Goal: Task Accomplishment & Management: Manage account settings

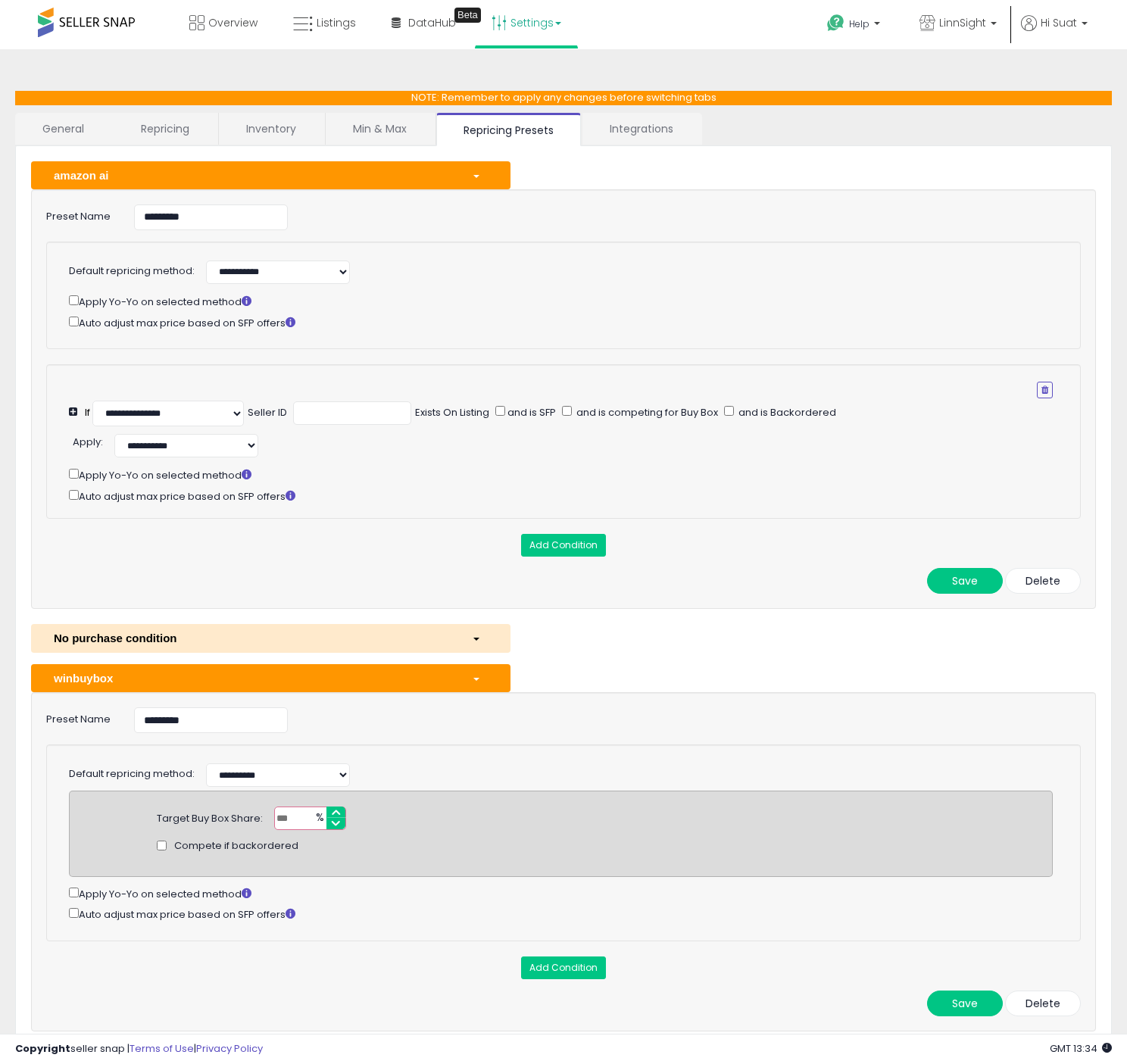
select select "******"
click at [101, 18] on span at bounding box center [86, 22] width 97 height 29
click at [338, 21] on span "Listings" at bounding box center [336, 23] width 40 height 15
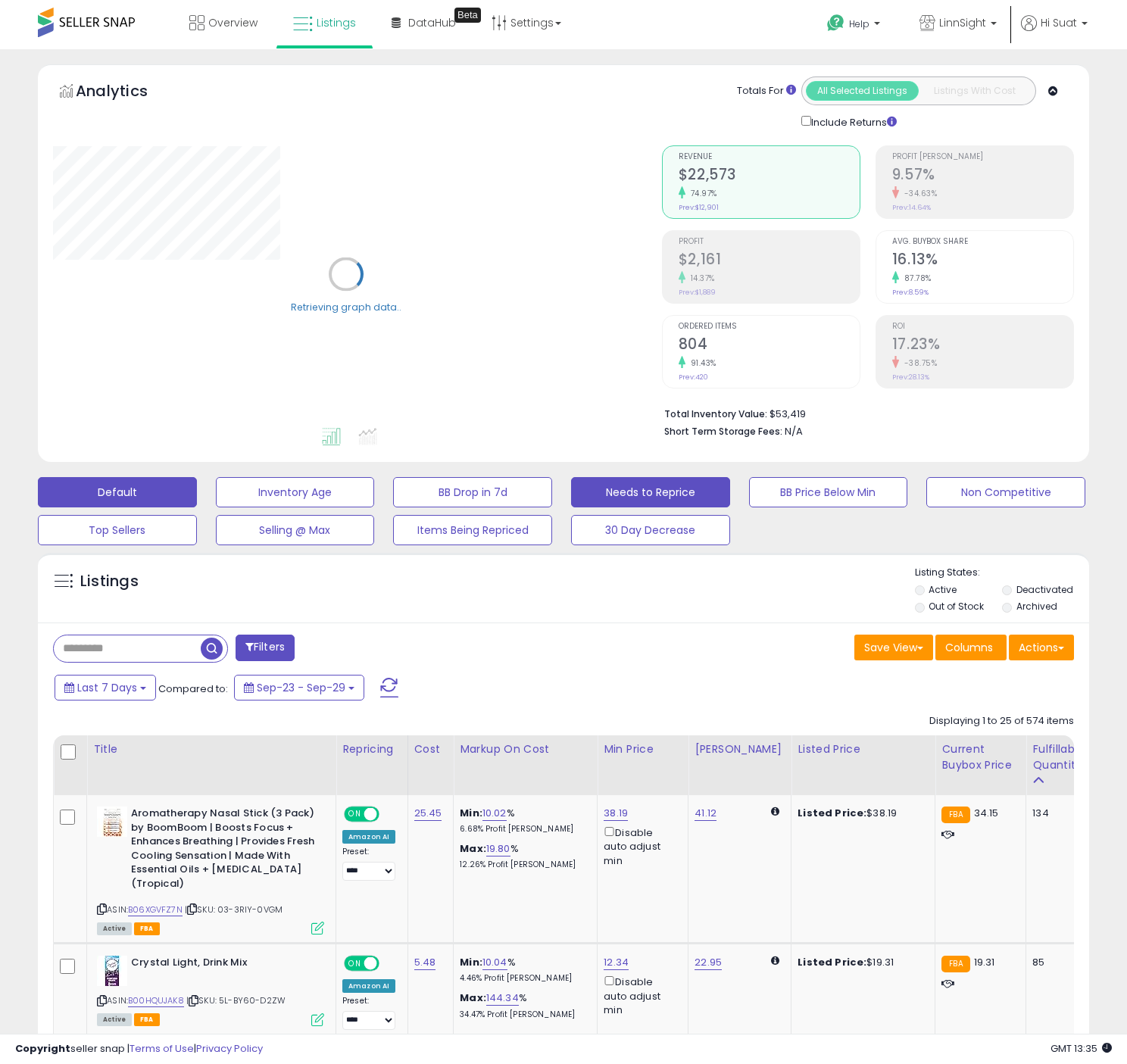
click at [652, 491] on button "Needs to Reprice" at bounding box center [650, 492] width 159 height 30
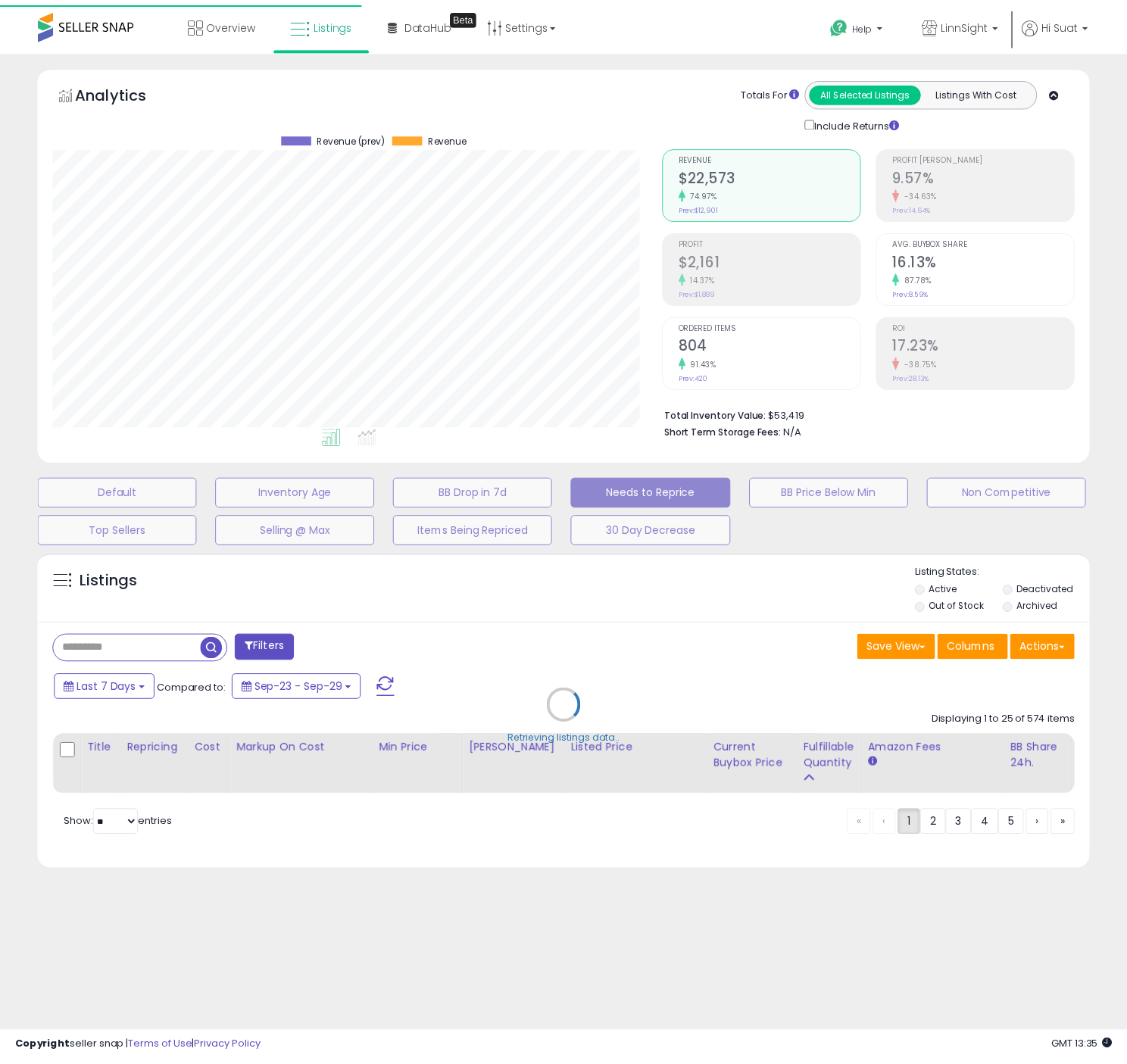
scroll to position [311, 615]
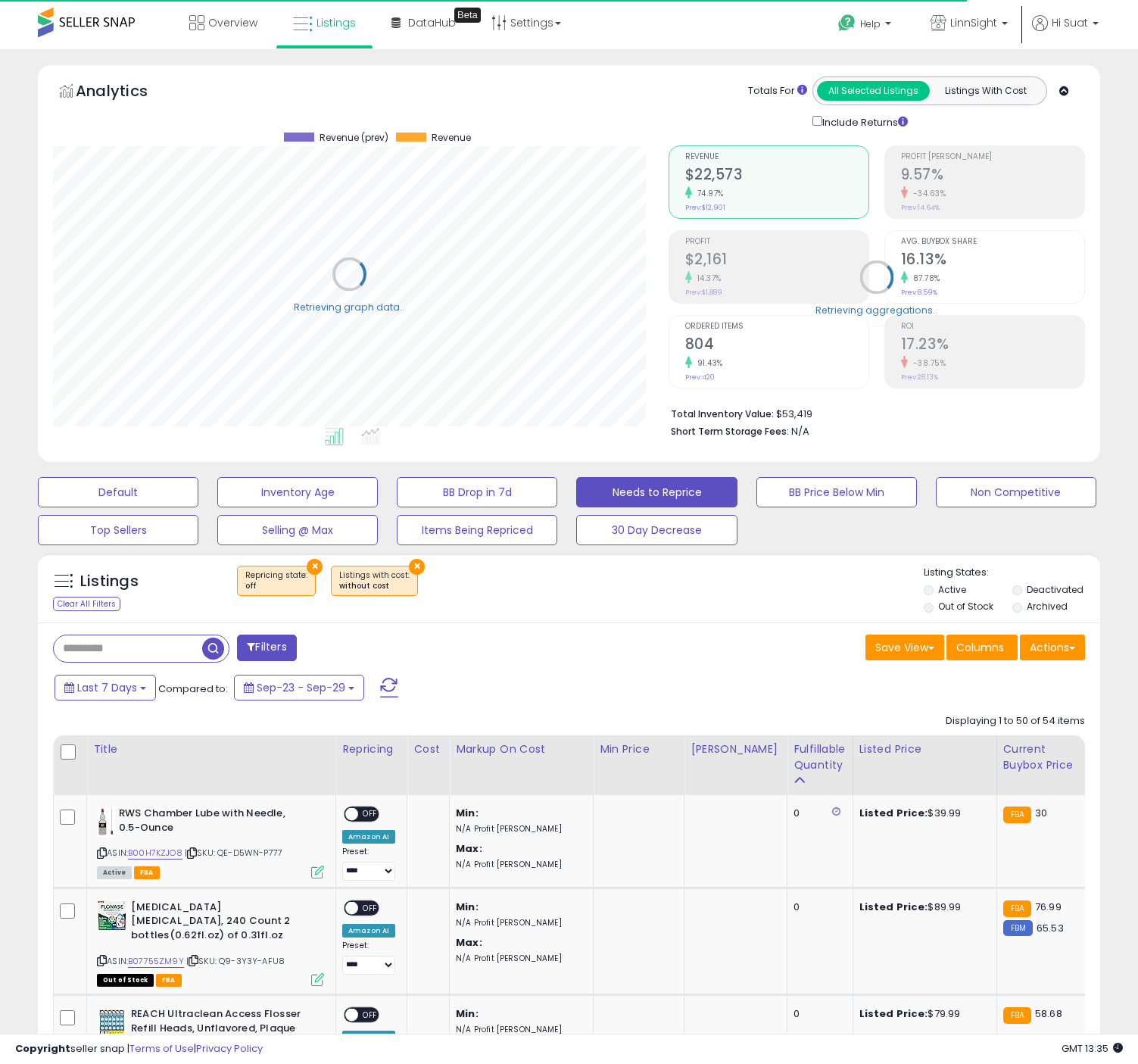
select select "**"
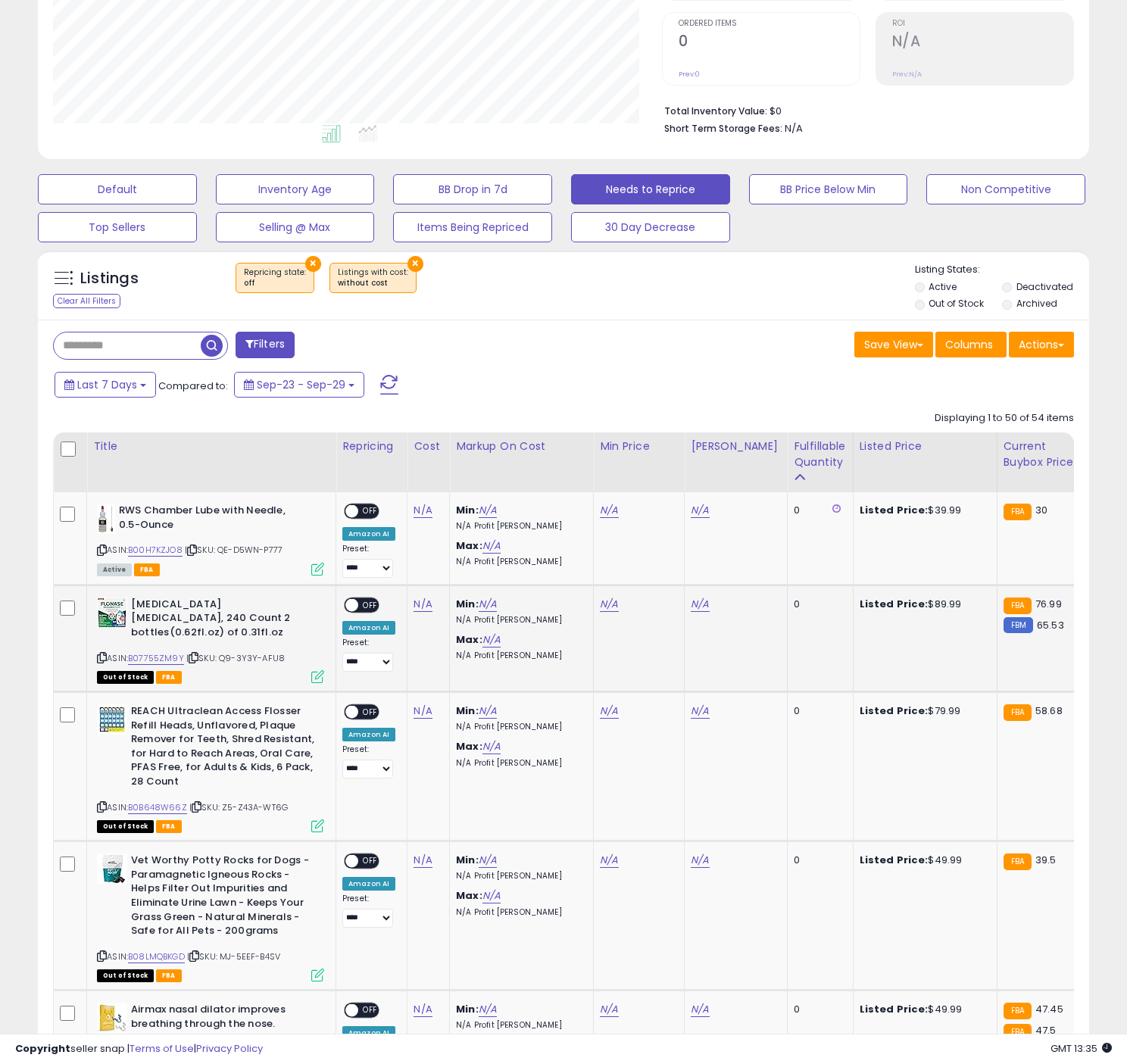
scroll to position [311, 608]
click at [812, 446] on div "Fulfillable Quantity" at bounding box center [819, 454] width 52 height 32
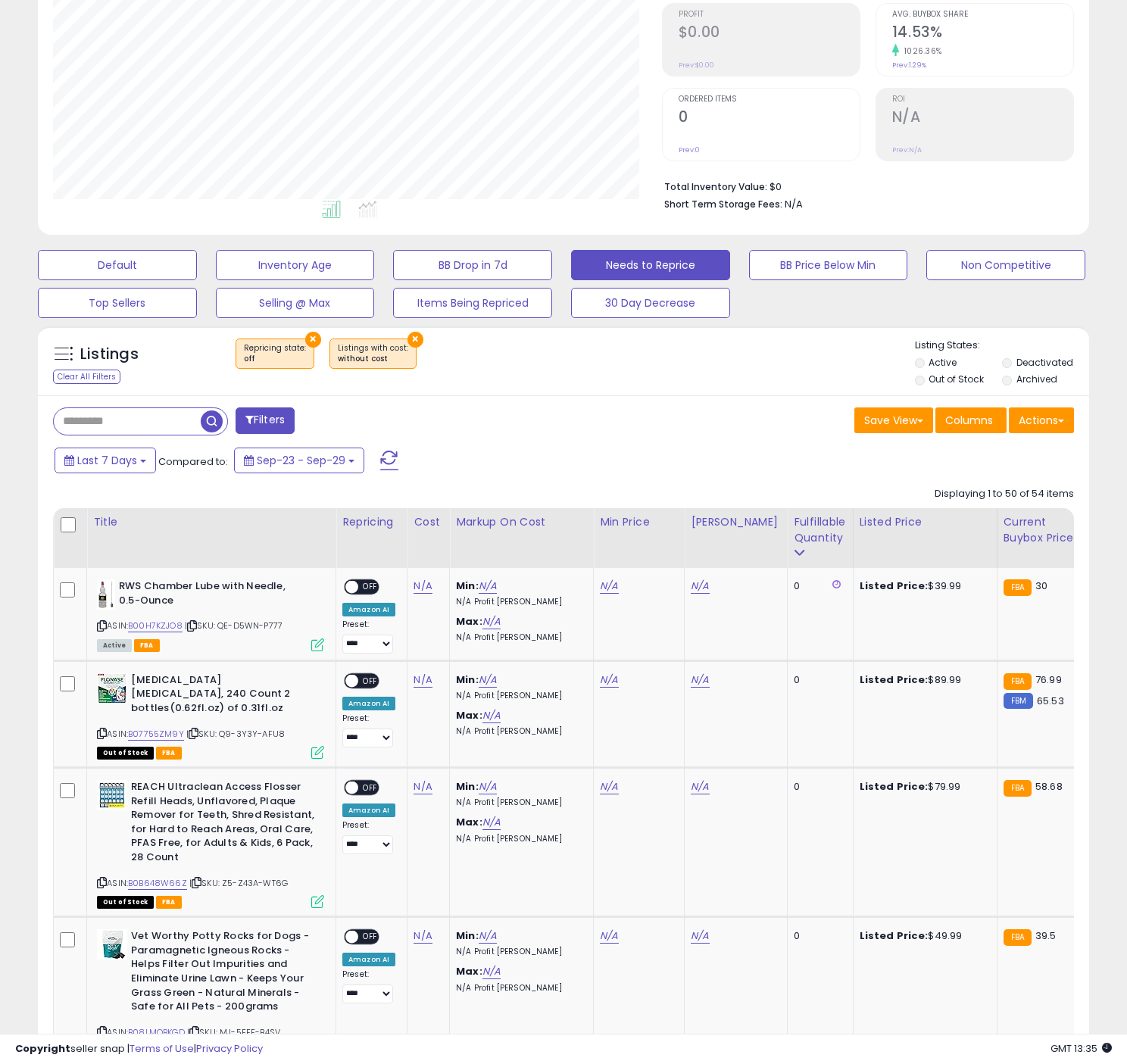
scroll to position [0, 0]
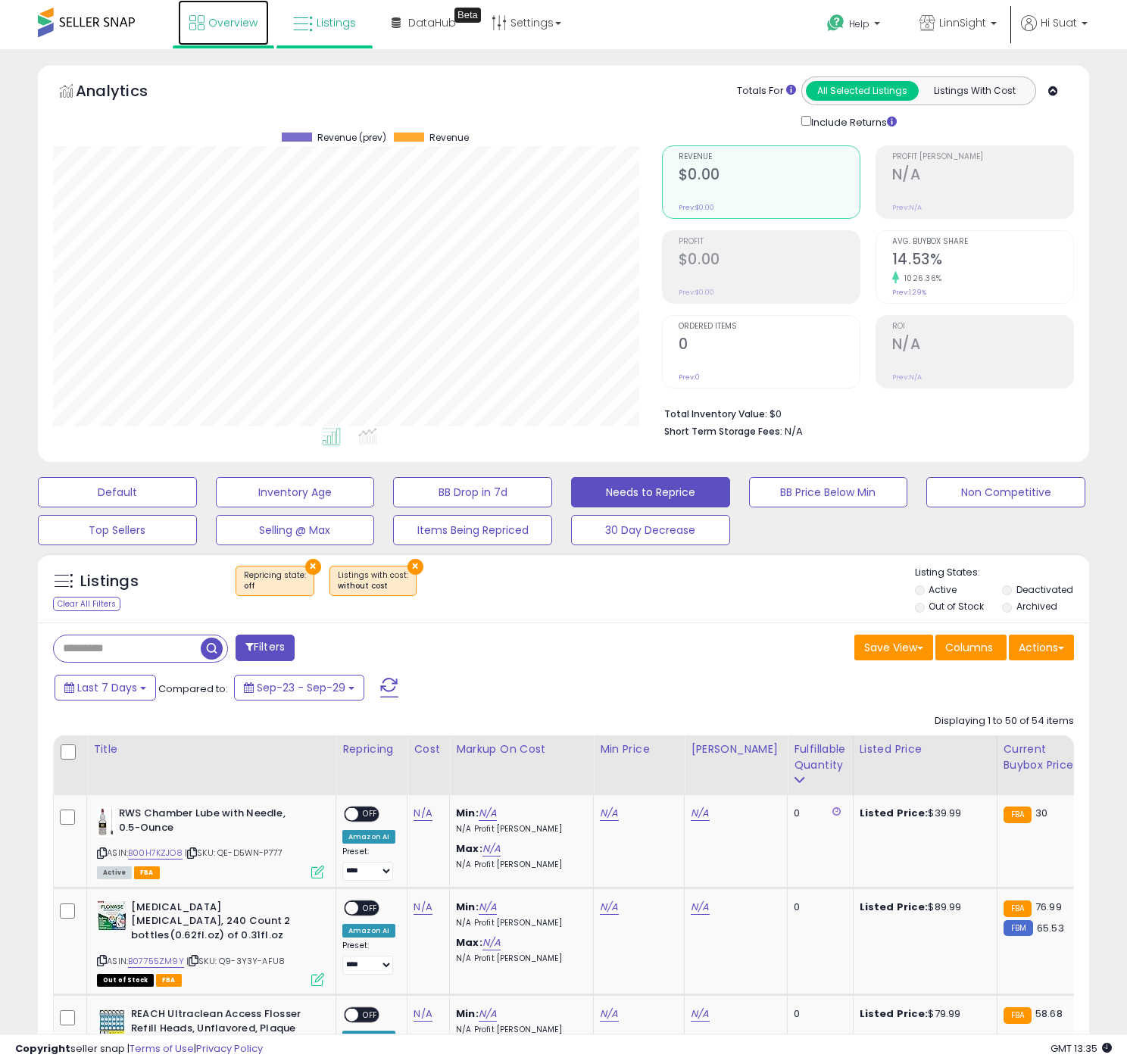
click at [220, 24] on span "Overview" at bounding box center [233, 23] width 49 height 15
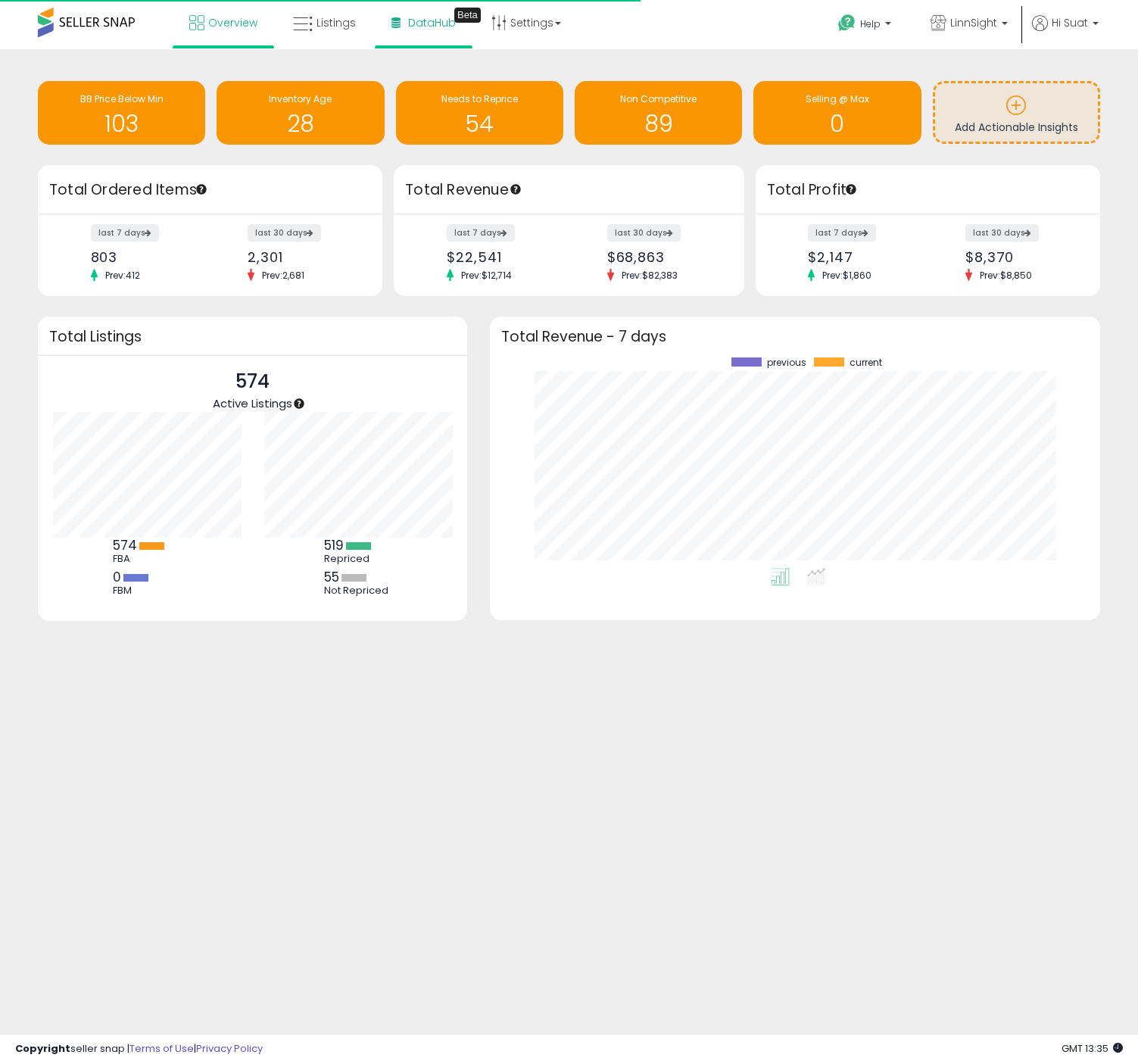
scroll to position [210, 580]
click at [433, 25] on span "DataHub" at bounding box center [431, 23] width 48 height 15
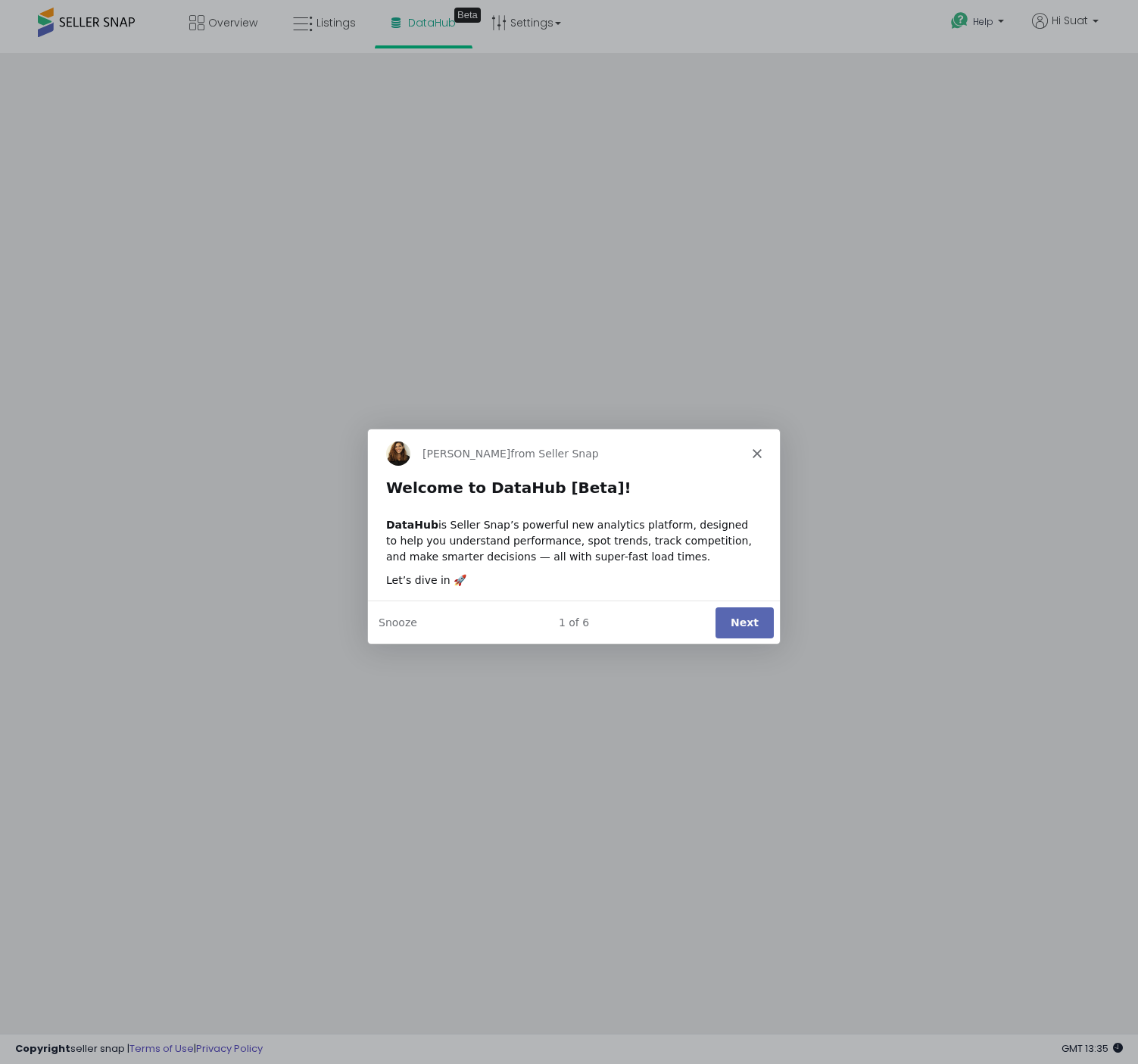
click at [755, 620] on button "Next" at bounding box center [743, 621] width 58 height 31
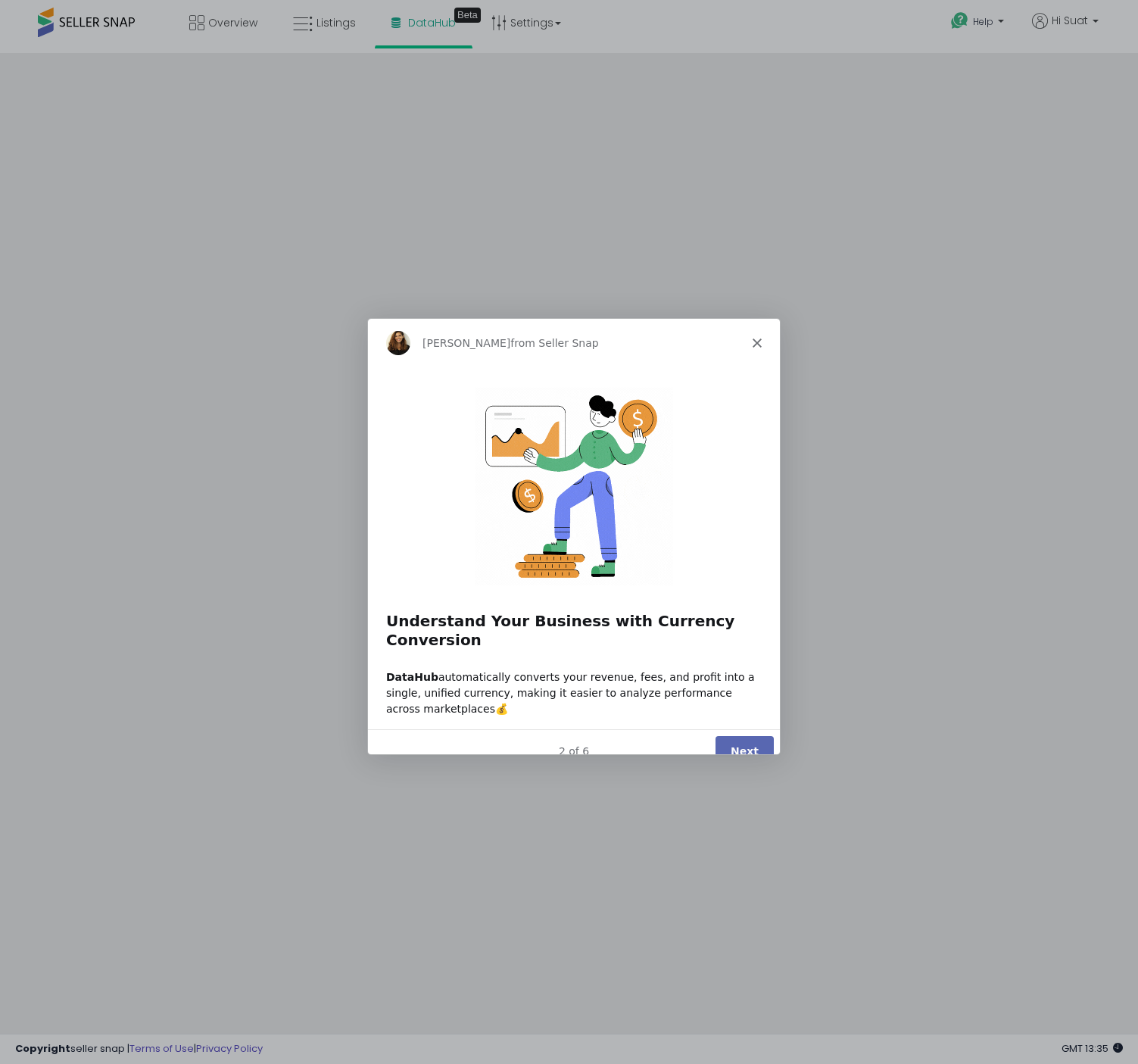
click at [742, 735] on button "Next" at bounding box center [743, 750] width 58 height 31
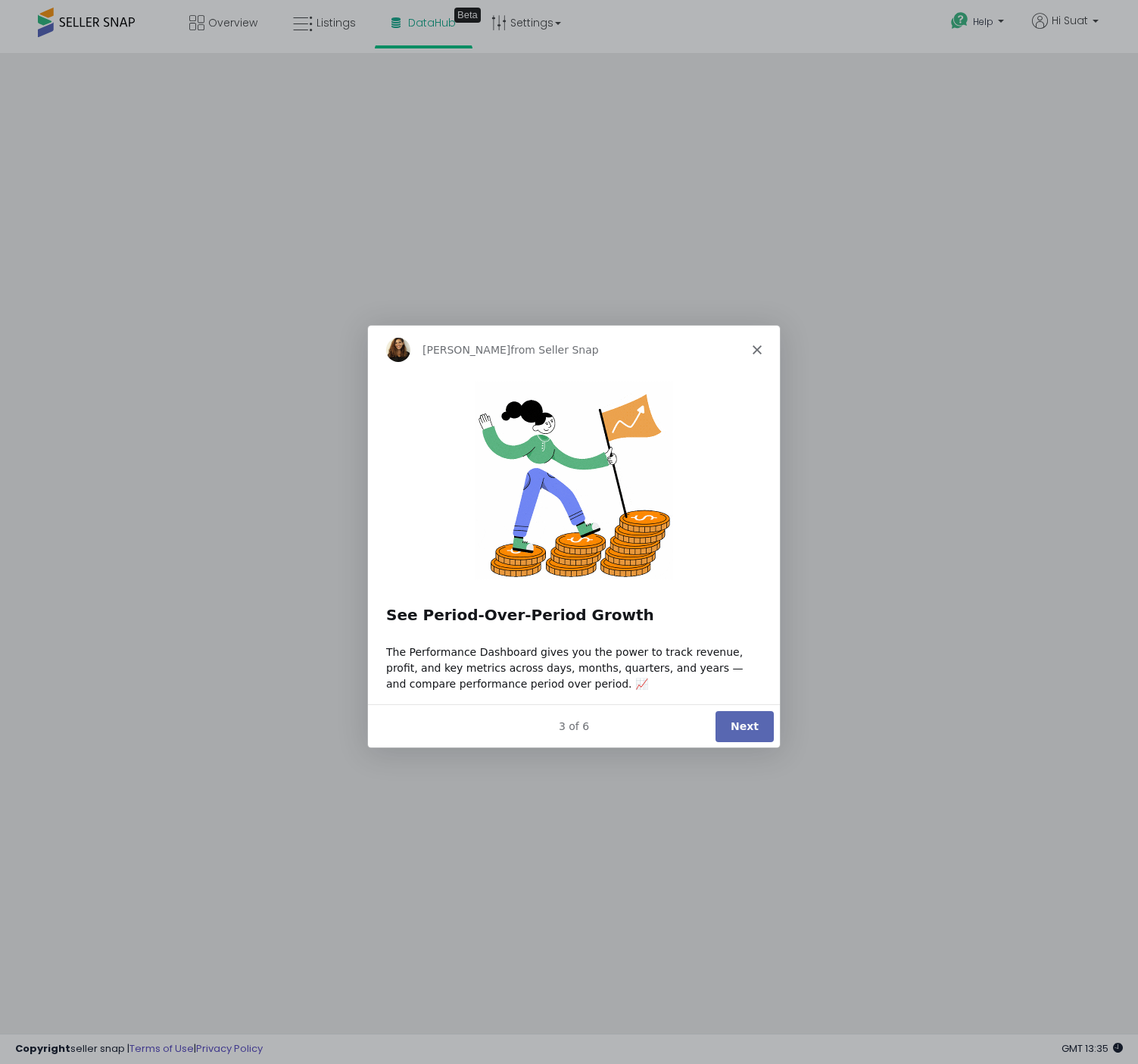
click at [757, 345] on polygon "Close" at bounding box center [756, 349] width 9 height 9
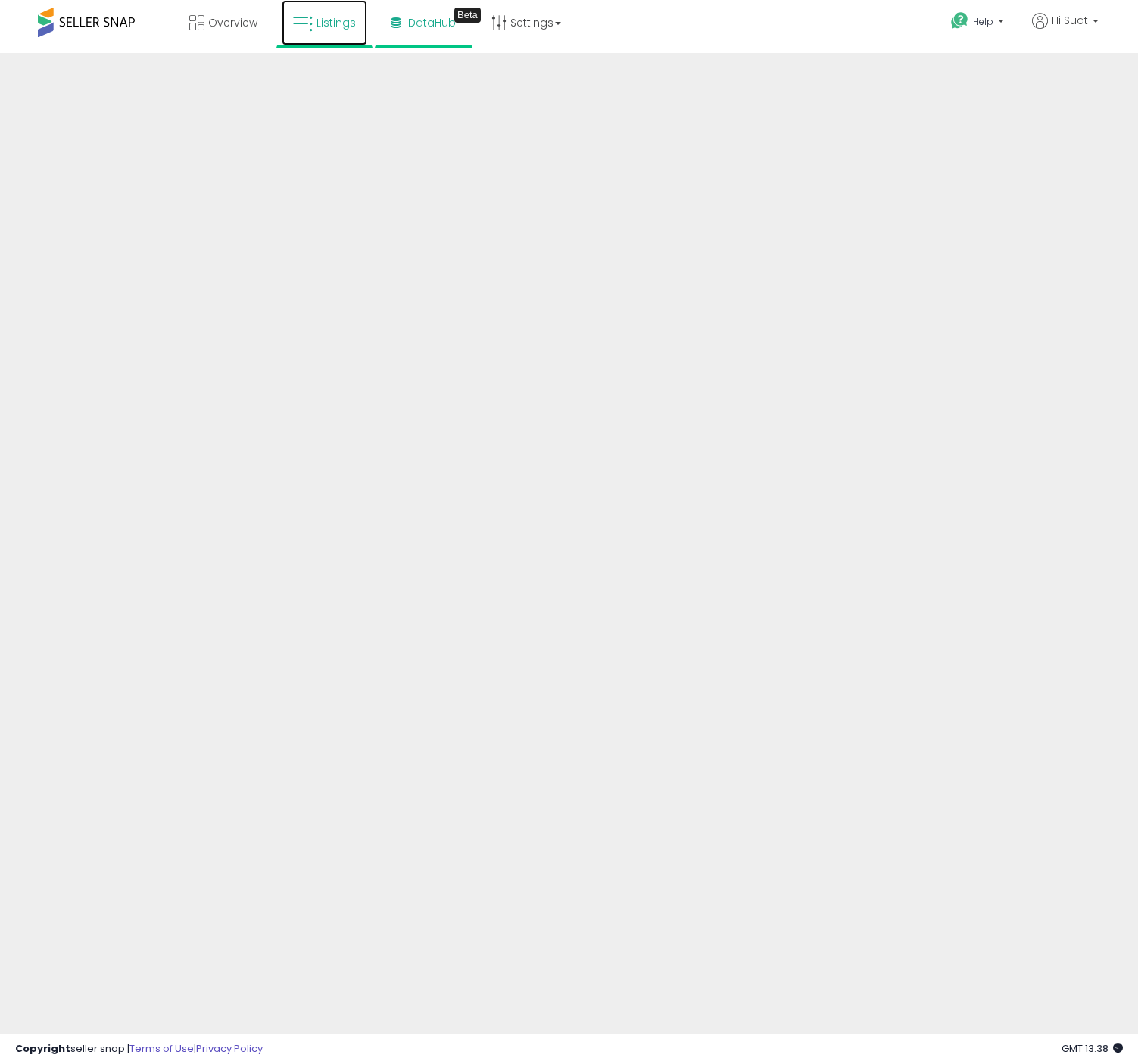
click at [333, 25] on span "Listings" at bounding box center [336, 23] width 40 height 15
